Goal: Task Accomplishment & Management: Manage account settings

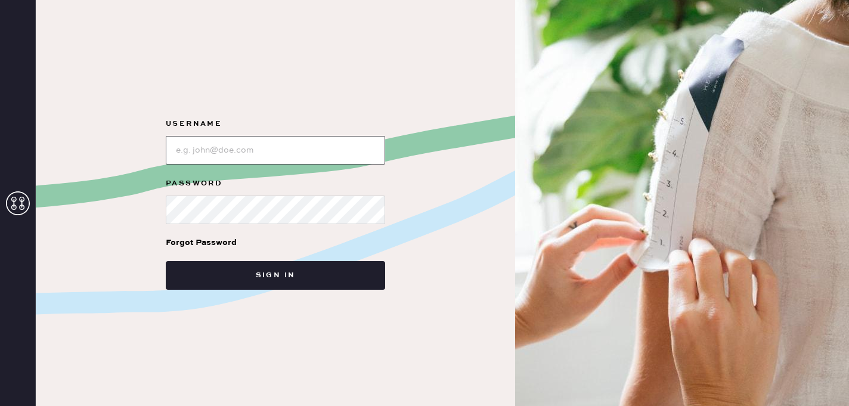
type input "reformationsouthcoastplaza"
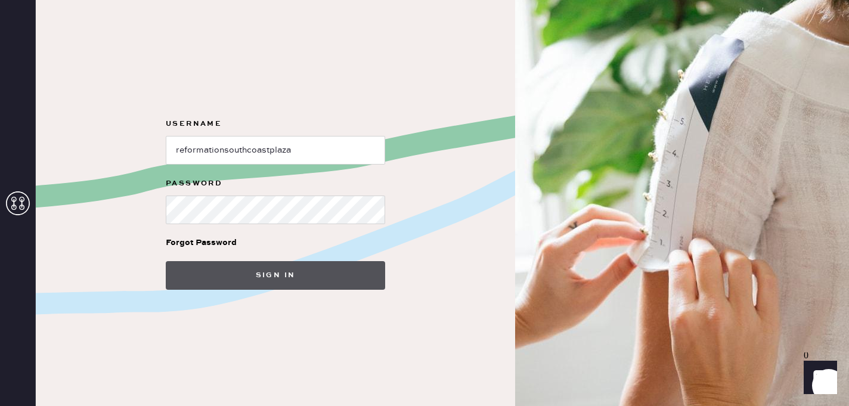
click at [284, 278] on button "Sign in" at bounding box center [275, 275] width 219 height 29
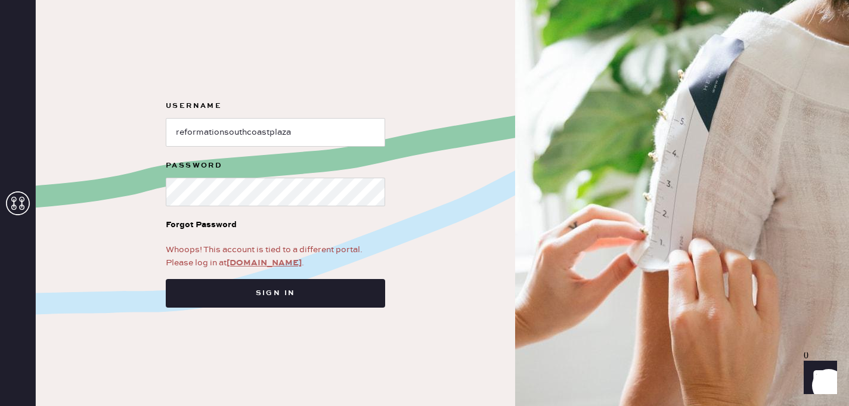
click at [266, 265] on link "app.hemster.co" at bounding box center [264, 263] width 75 height 11
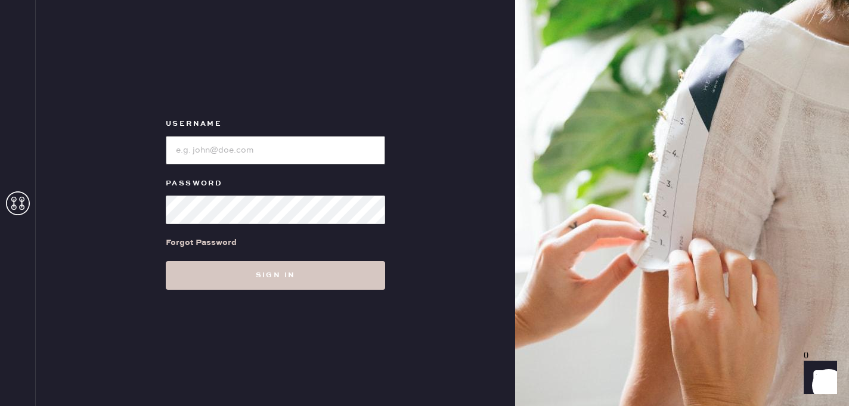
type input "reformationsouthcoastplaza"
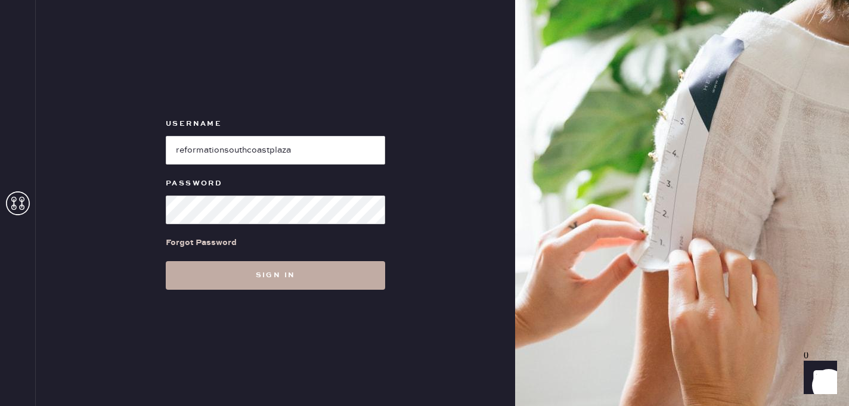
click at [255, 267] on button "Sign in" at bounding box center [275, 275] width 219 height 29
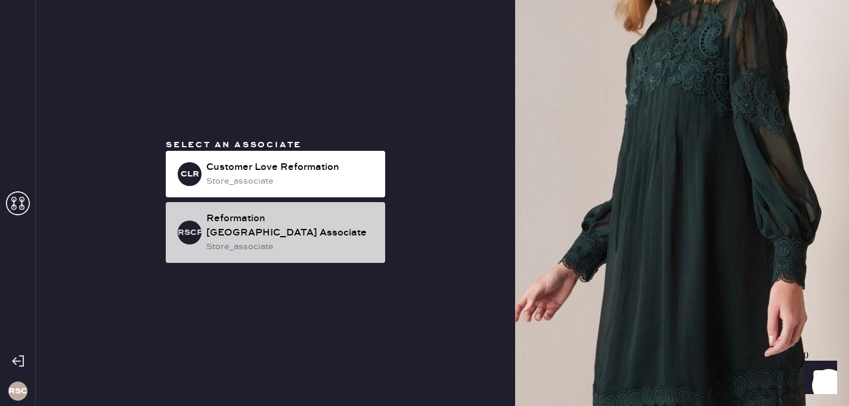
click at [255, 237] on div "Reformation [GEOGRAPHIC_DATA] Associate" at bounding box center [290, 226] width 169 height 29
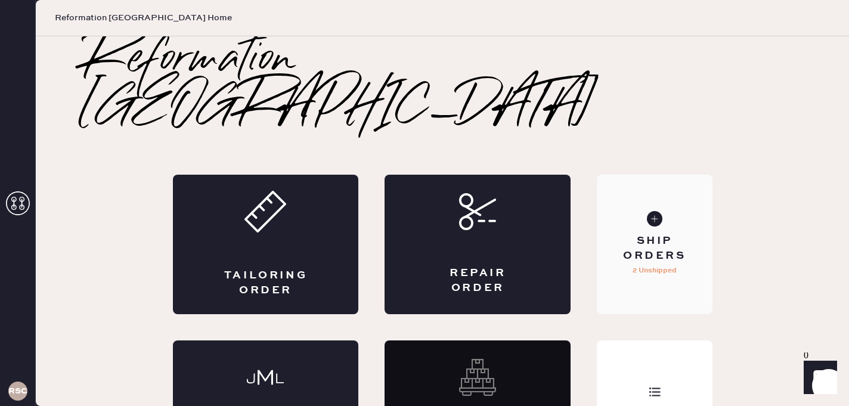
click at [654, 238] on div "Ship Orders 2 Unshipped" at bounding box center [654, 245] width 115 height 140
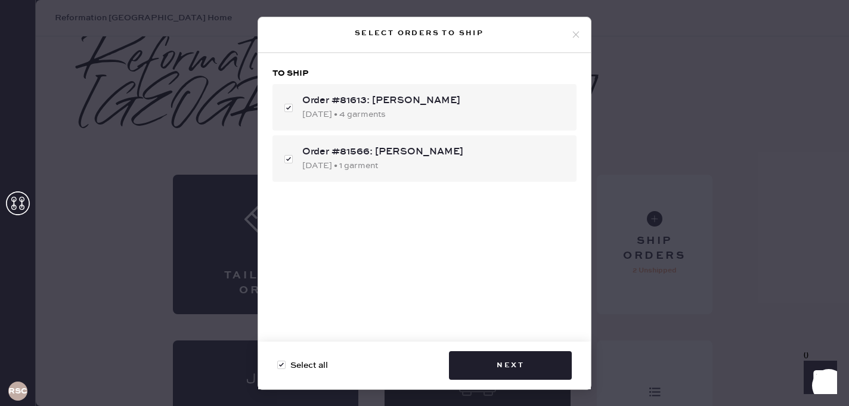
click at [575, 34] on use at bounding box center [576, 35] width 7 height 7
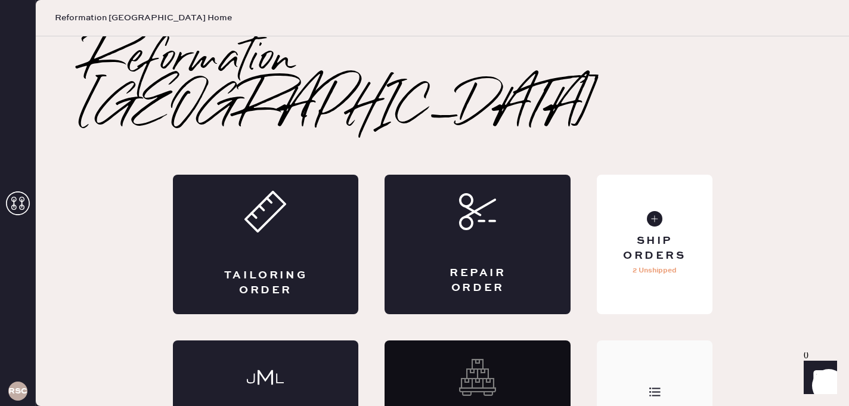
click at [608, 340] on div "Order History" at bounding box center [654, 410] width 115 height 140
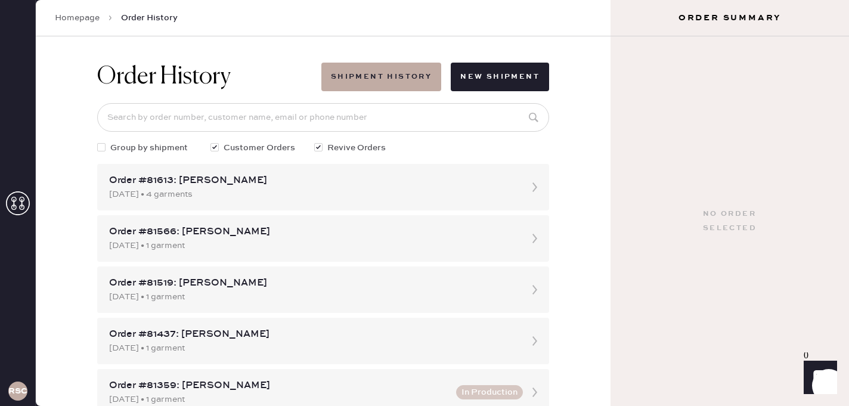
click at [585, 147] on div "Order History Shipment History New Shipment Group by shipment Customer Orders R…" at bounding box center [323, 221] width 575 height 370
click at [364, 287] on div "Order #81519: [PERSON_NAME]" at bounding box center [312, 283] width 407 height 14
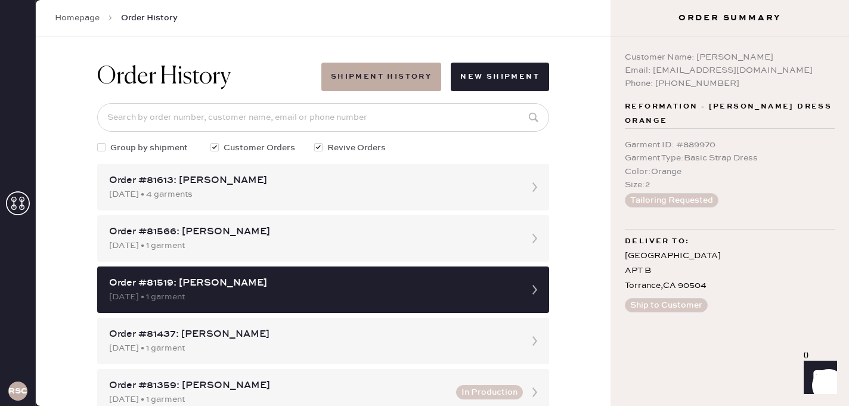
click at [588, 205] on div "Order History Shipment History New Shipment Group by shipment Customer Orders R…" at bounding box center [323, 221] width 575 height 370
click at [582, 305] on div "Order History Shipment History New Shipment Group by shipment Customer Orders R…" at bounding box center [323, 221] width 575 height 370
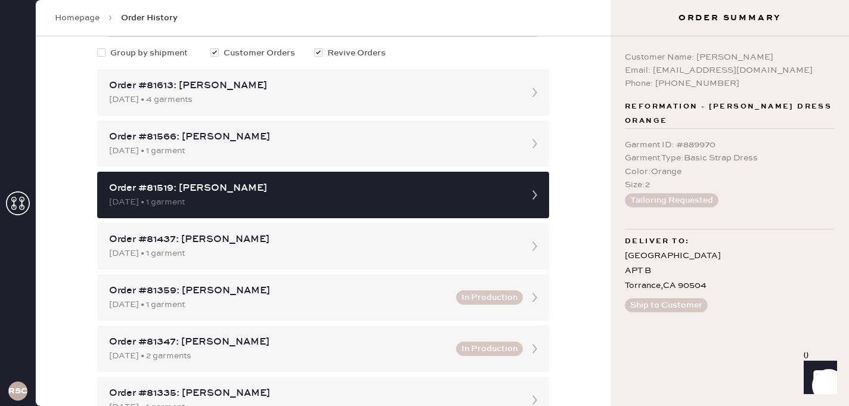
scroll to position [95, 0]
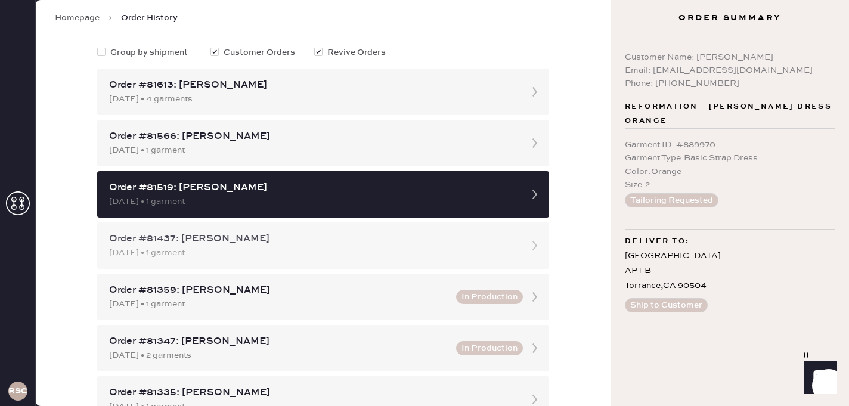
click at [394, 251] on div "[DATE] • 1 garment" at bounding box center [312, 252] width 407 height 13
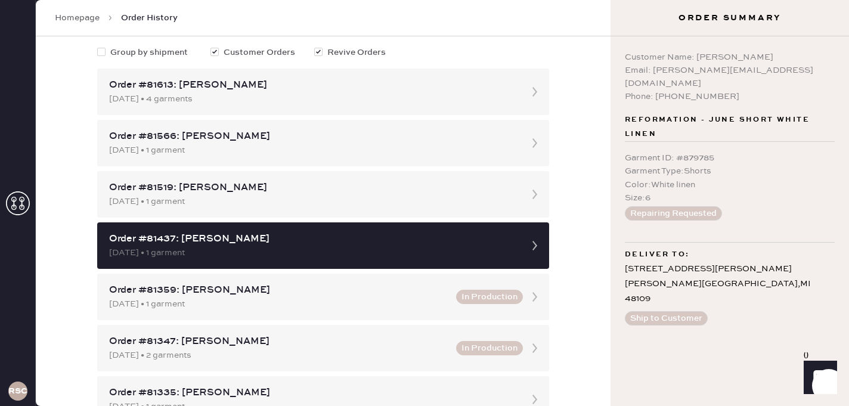
click at [468, 200] on div "[DATE] • 1 garment" at bounding box center [312, 201] width 407 height 13
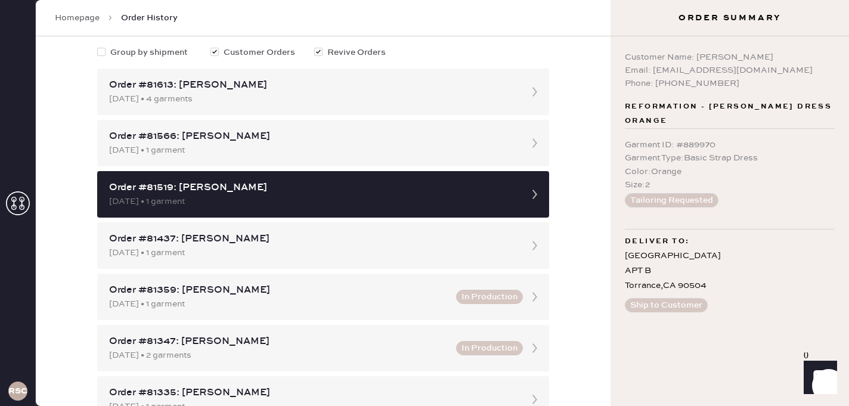
click at [696, 139] on div "Garment ID : # 889970" at bounding box center [730, 144] width 210 height 13
click at [696, 109] on span "Reformation - [PERSON_NAME] Dress Orange" at bounding box center [730, 114] width 210 height 29
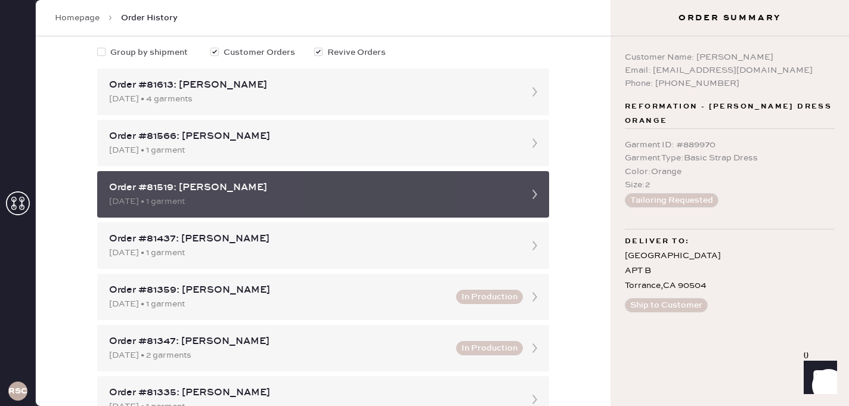
click at [453, 197] on div "[DATE] • 1 garment" at bounding box center [312, 201] width 407 height 13
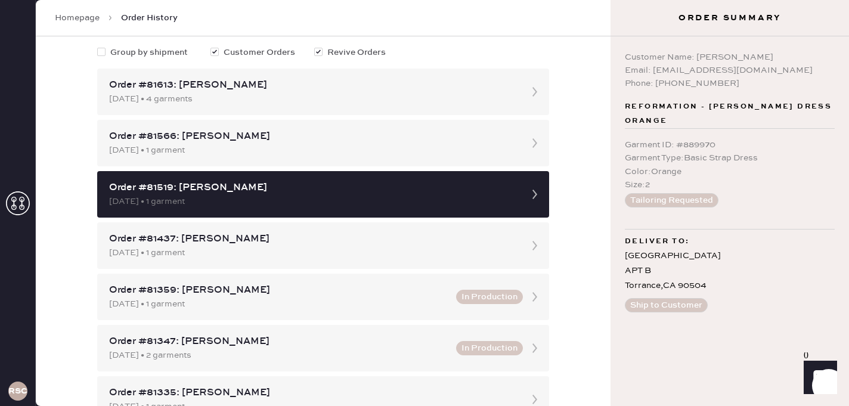
click at [689, 255] on div "2025 Artesia Blvd APT B Torrance , CA 90504" at bounding box center [730, 271] width 210 height 45
click at [563, 194] on div "Order History Shipment History New Shipment Group by shipment Customer Orders R…" at bounding box center [323, 221] width 575 height 370
click at [94, 15] on link "Homepage" at bounding box center [77, 18] width 45 height 12
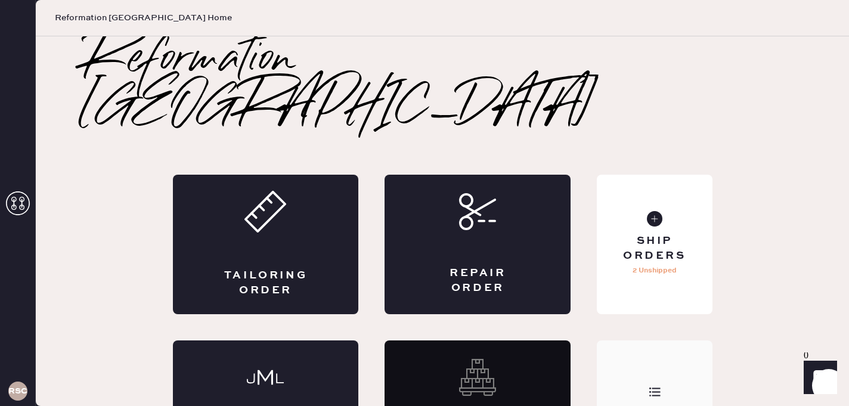
click at [670, 341] on div "Order History" at bounding box center [654, 410] width 115 height 140
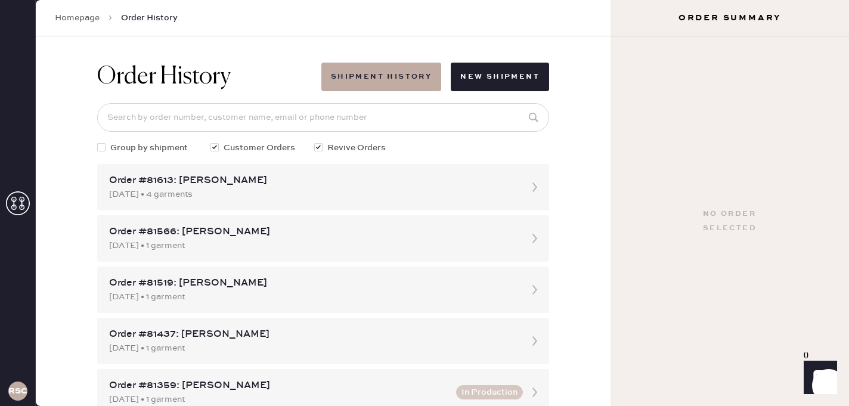
click at [670, 341] on div "No order selected" at bounding box center [730, 221] width 238 height 370
click at [581, 359] on div "Order History Shipment History New Shipment Group by shipment Customer Orders R…" at bounding box center [323, 221] width 575 height 370
click at [464, 236] on div "Order #81566: [PERSON_NAME]" at bounding box center [312, 232] width 407 height 14
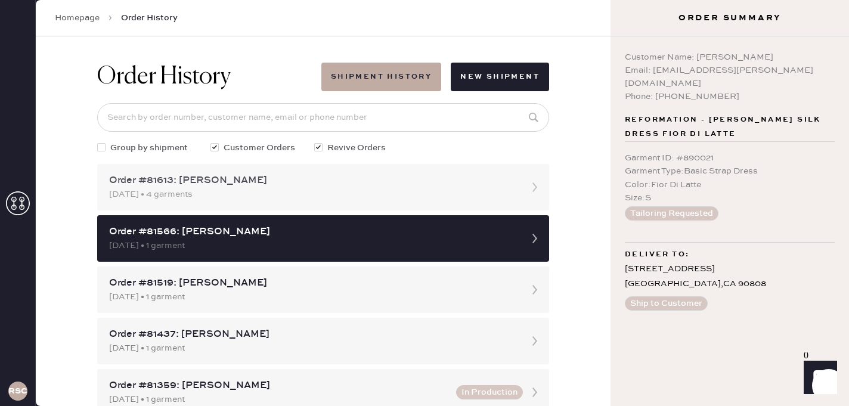
click at [423, 184] on div "Order #81613: [PERSON_NAME]" at bounding box center [312, 180] width 407 height 14
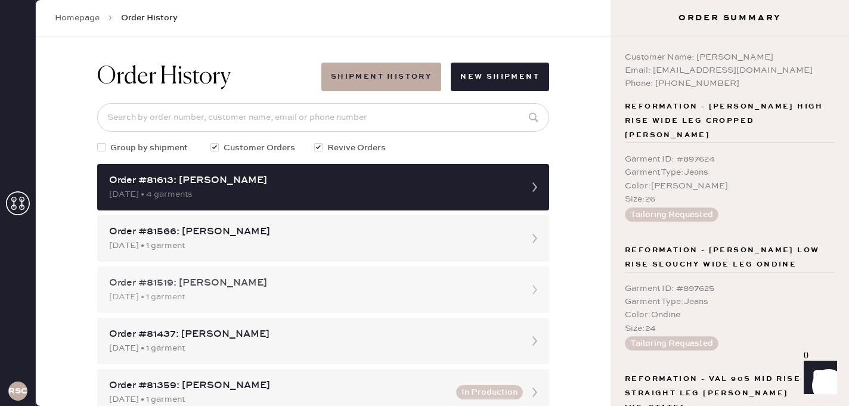
click at [418, 299] on div "[DATE] • 1 garment" at bounding box center [312, 296] width 407 height 13
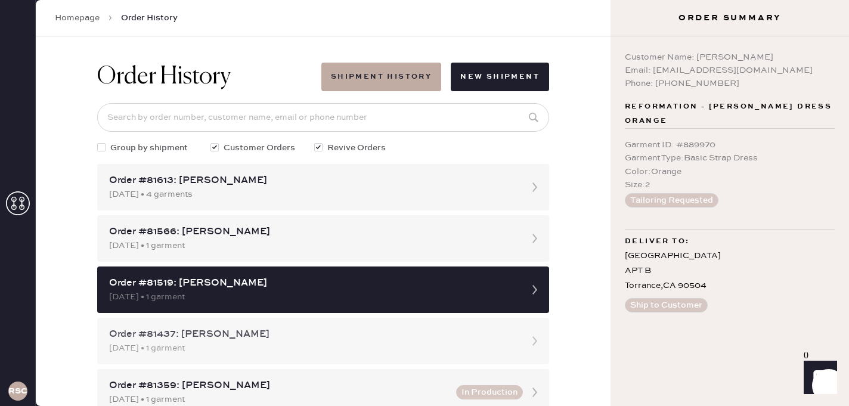
click at [414, 339] on div "Order #81437: [PERSON_NAME]" at bounding box center [312, 334] width 407 height 14
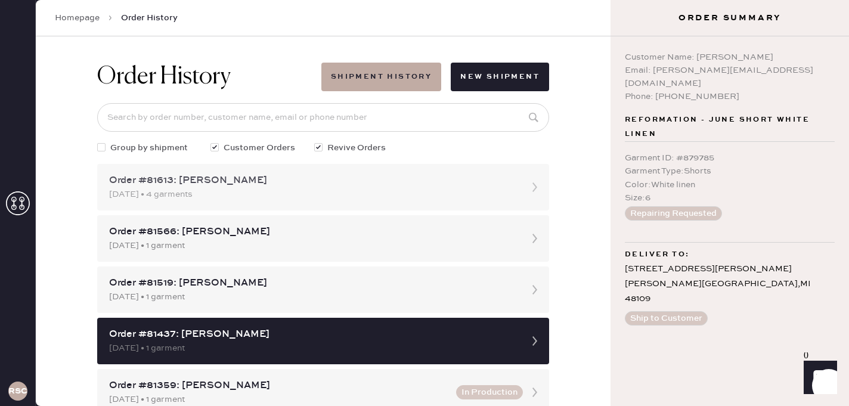
click at [443, 194] on div "[DATE] • 4 garments" at bounding box center [312, 194] width 407 height 13
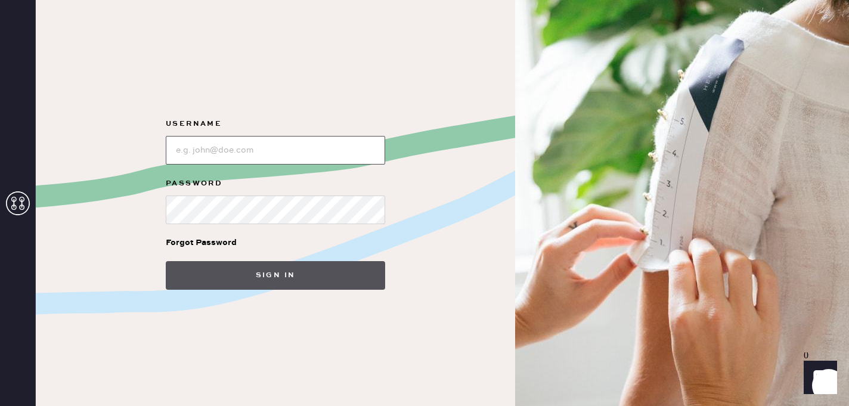
type input "reformationsouthcoastplaza"
click at [221, 280] on button "Sign in" at bounding box center [275, 275] width 219 height 29
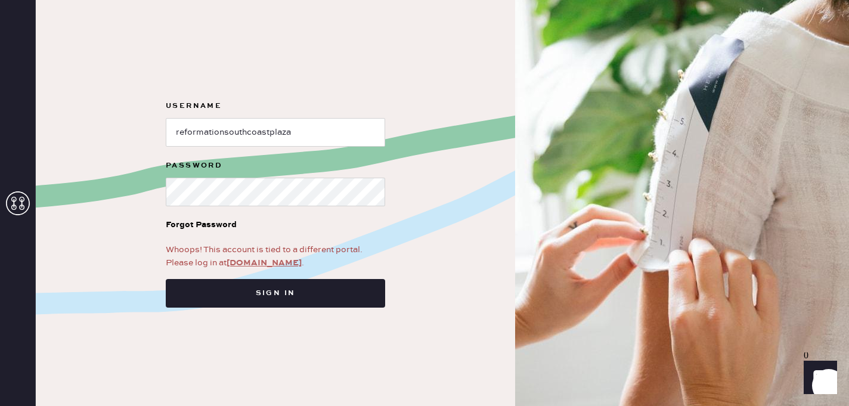
click at [256, 264] on link "app.hemster.co" at bounding box center [264, 263] width 75 height 11
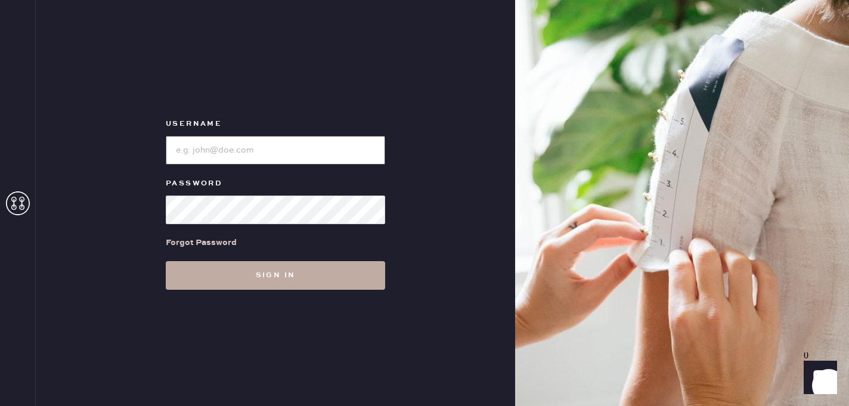
type input "reformationsouthcoastplaza"
click at [268, 265] on button "Sign in" at bounding box center [275, 275] width 219 height 29
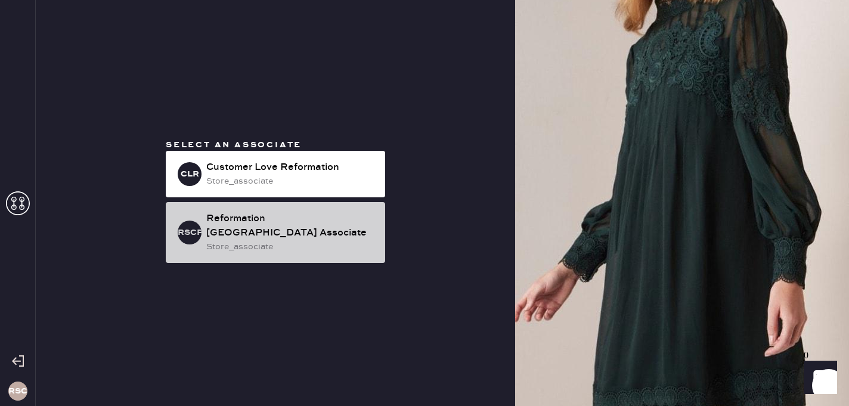
click at [298, 208] on div "RSCPA Reformation [GEOGRAPHIC_DATA] Associate store_associate" at bounding box center [275, 232] width 219 height 61
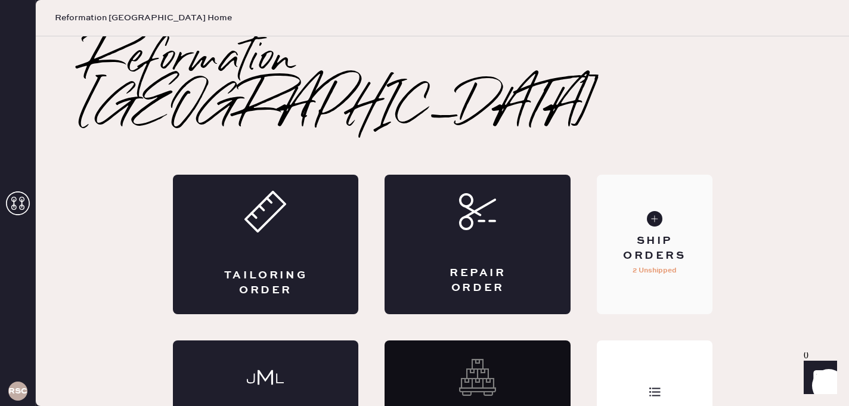
scroll to position [26, 0]
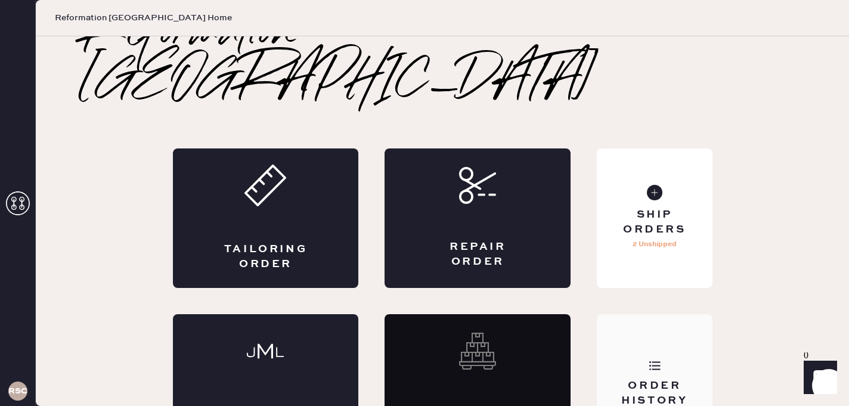
click at [648, 327] on div "Order History" at bounding box center [654, 384] width 115 height 140
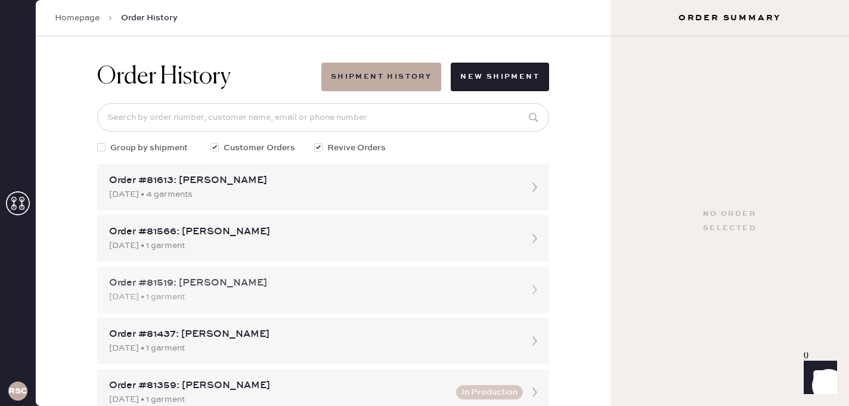
click at [380, 287] on div "Order #81519: [PERSON_NAME]" at bounding box center [312, 283] width 407 height 14
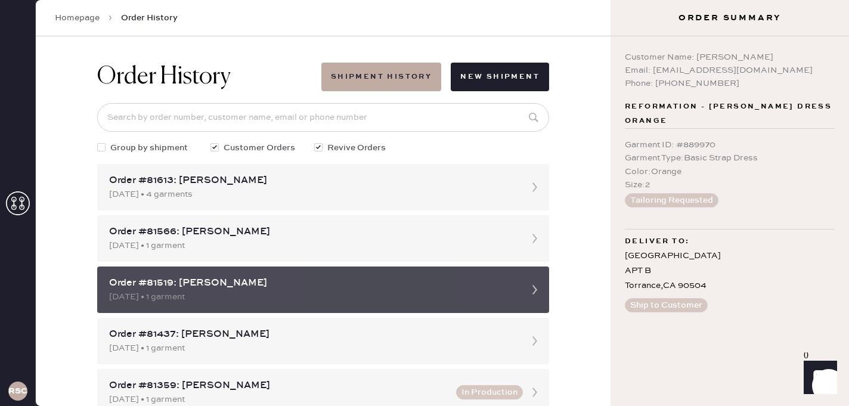
click at [537, 290] on icon at bounding box center [535, 290] width 24 height 24
click at [144, 293] on div "[DATE] • 1 garment" at bounding box center [312, 296] width 407 height 13
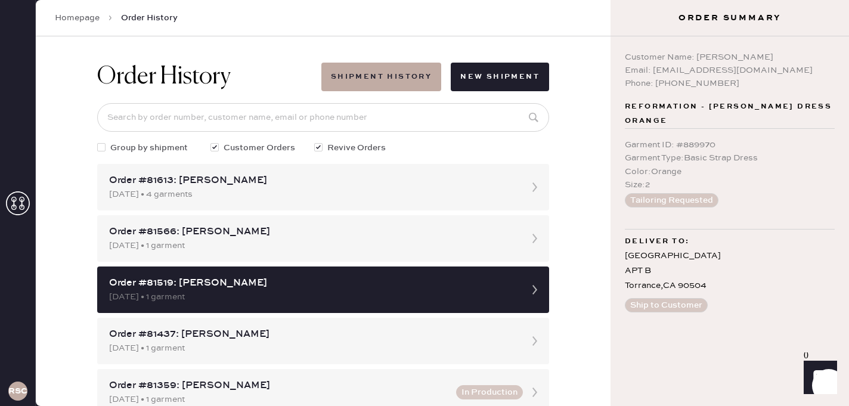
click at [591, 325] on div "Order History Shipment History New Shipment Group by shipment Customer Orders R…" at bounding box center [323, 221] width 575 height 370
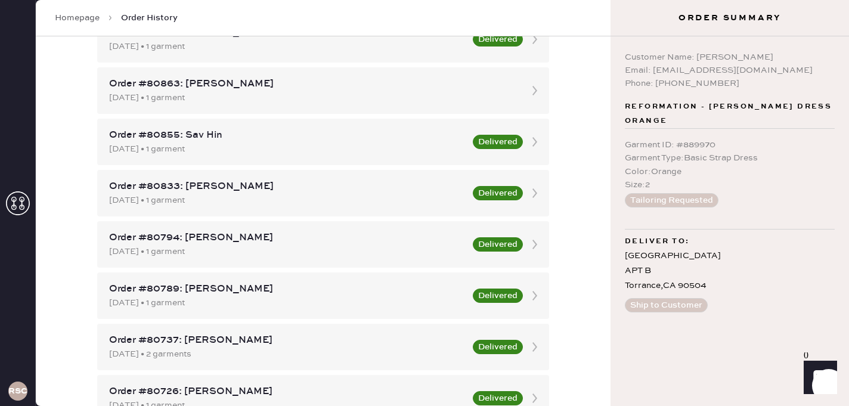
scroll to position [1023, 0]
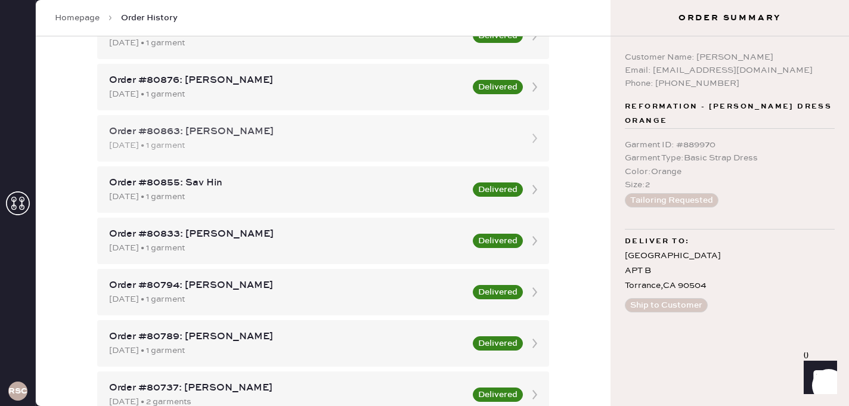
click at [357, 140] on div "[DATE] • 1 garment" at bounding box center [312, 145] width 407 height 13
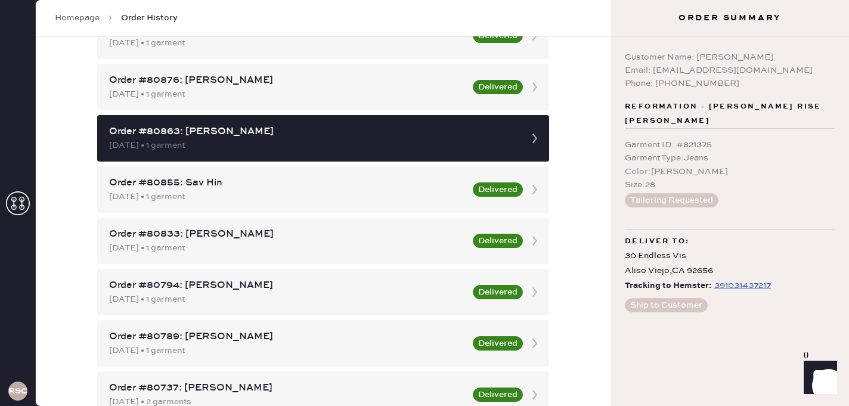
click at [738, 290] on div "391031437217" at bounding box center [742, 285] width 57 height 14
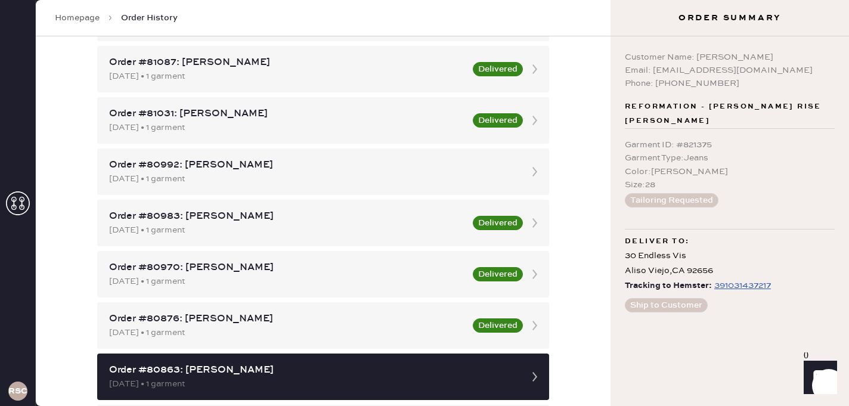
scroll to position [785, 0]
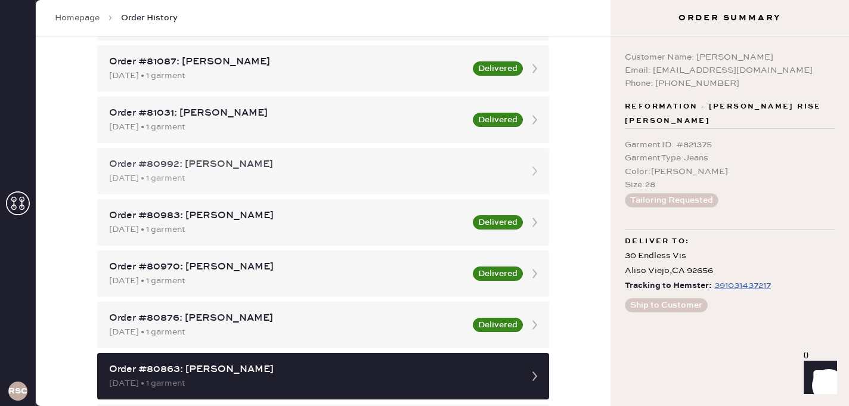
click at [334, 169] on div "Order #80992: [PERSON_NAME]" at bounding box center [312, 164] width 407 height 14
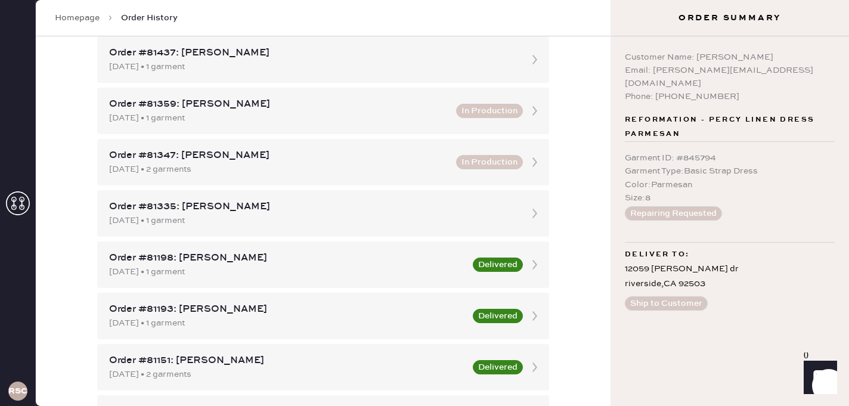
scroll to position [271, 0]
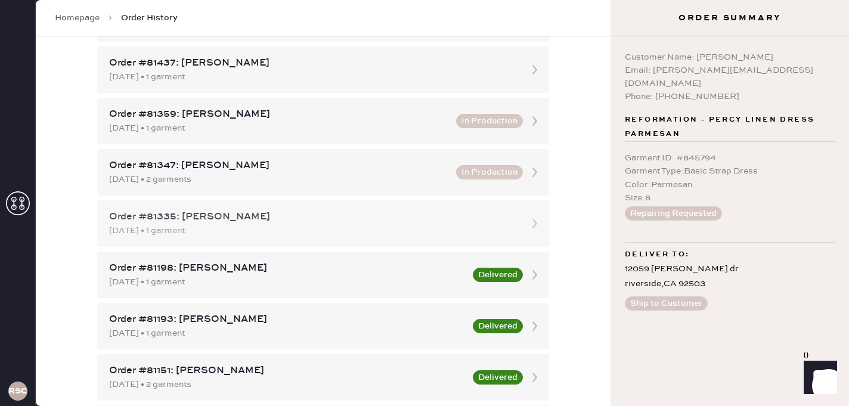
click at [214, 231] on div "[DATE] • 1 garment" at bounding box center [312, 230] width 407 height 13
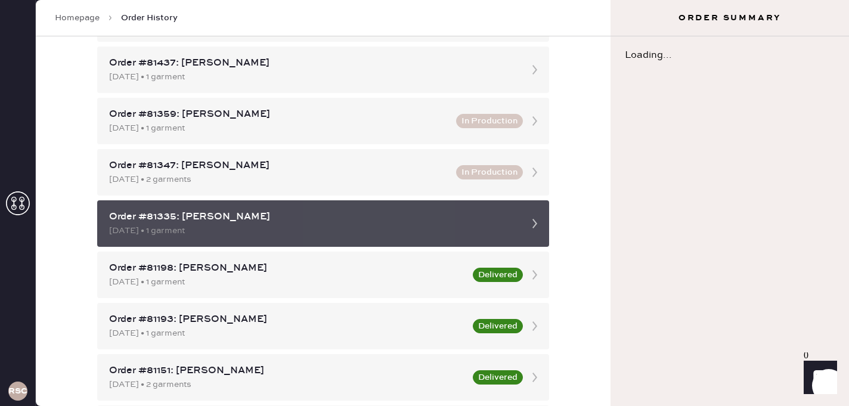
click at [214, 230] on div "[DATE] • 1 garment" at bounding box center [312, 230] width 407 height 13
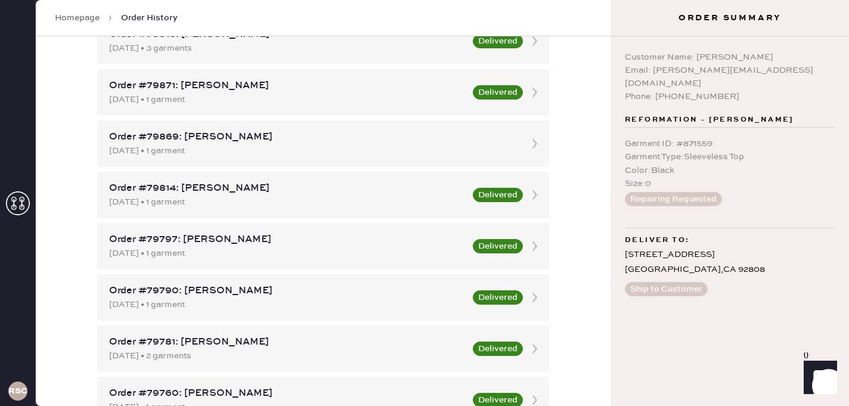
scroll to position [2653, 0]
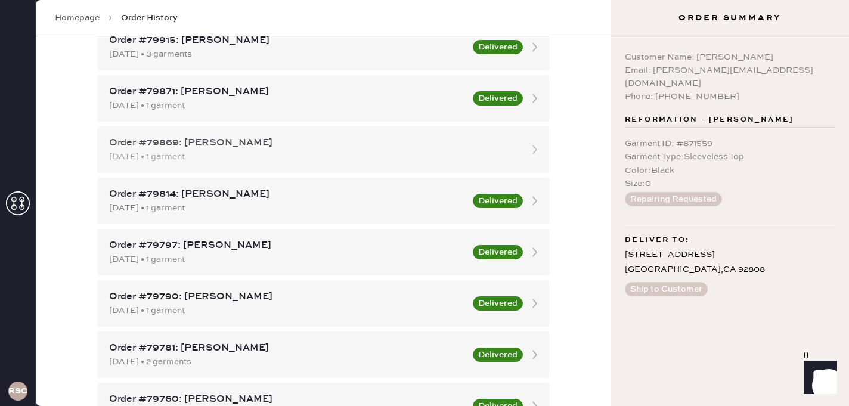
click at [411, 153] on div "[DATE] • 1 garment" at bounding box center [312, 156] width 407 height 13
